Goal: Find specific page/section: Find specific page/section

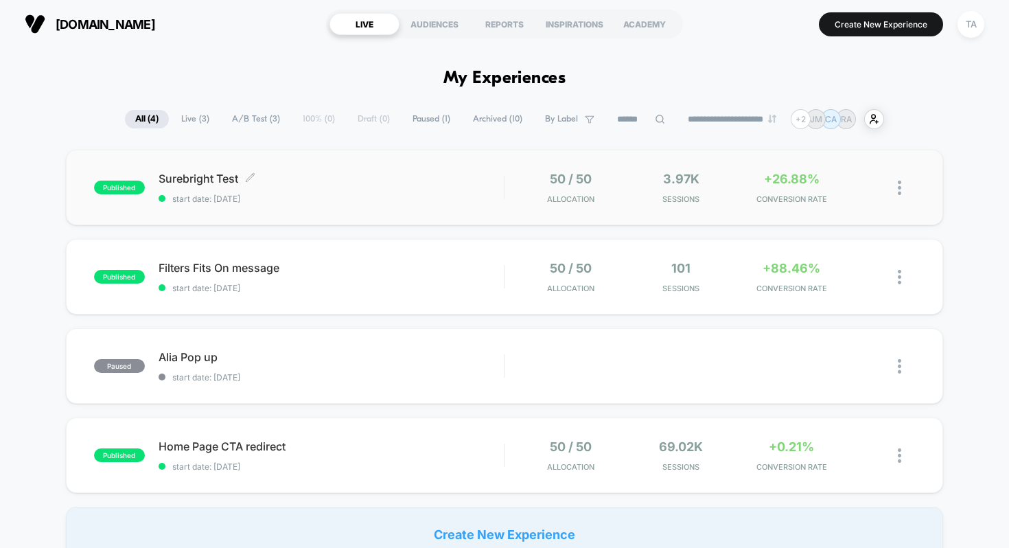
click at [337, 173] on span "Surebright Test Click to edit experience details" at bounding box center [332, 179] width 346 height 14
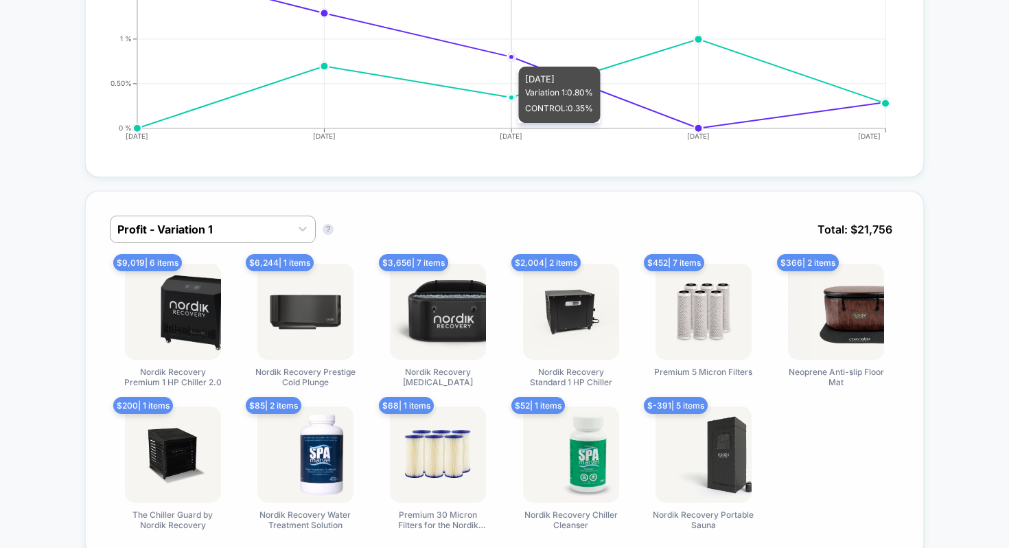
scroll to position [760, 0]
